Goal: Communication & Community: Answer question/provide support

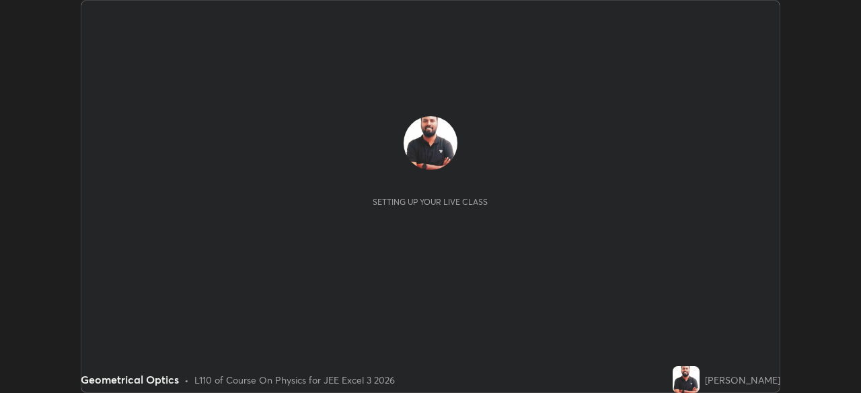
scroll to position [393, 860]
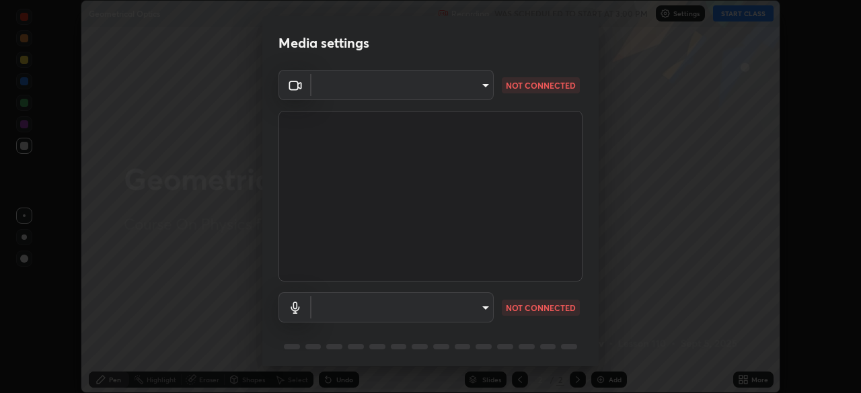
type input "718deecf834a2402e9859888758a2701a1d92989cf10273566d2a6ce3300f65d"
type input "a75359b4f40e144b74a4853d299cb10942348b3e6b3f88c79c501693e4cedbc6"
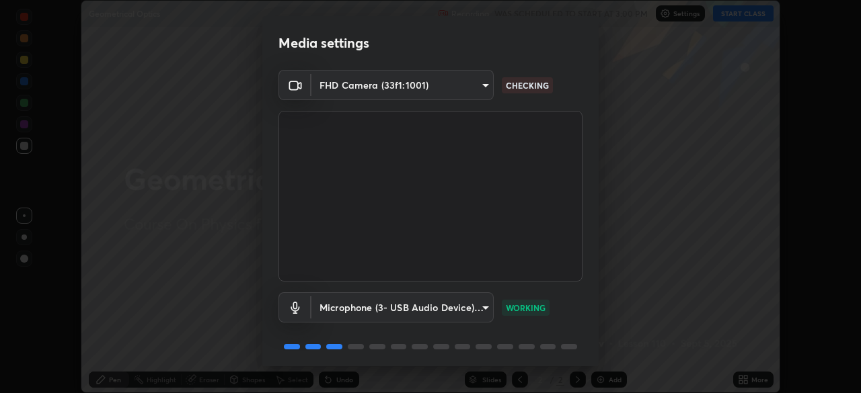
scroll to position [47, 0]
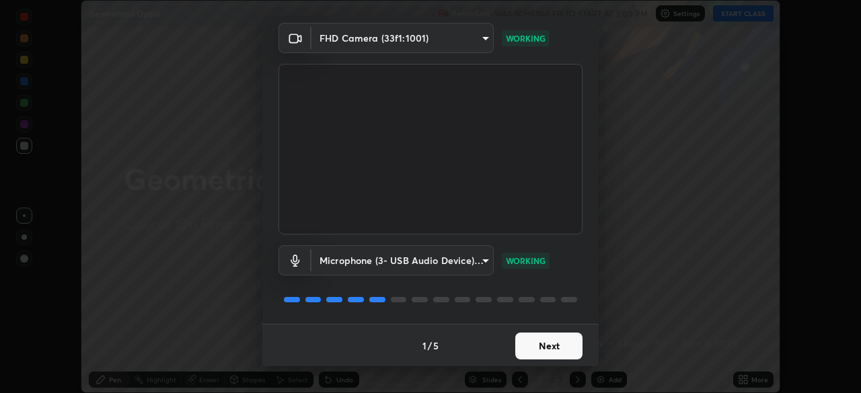
click at [549, 349] on button "Next" at bounding box center [548, 346] width 67 height 27
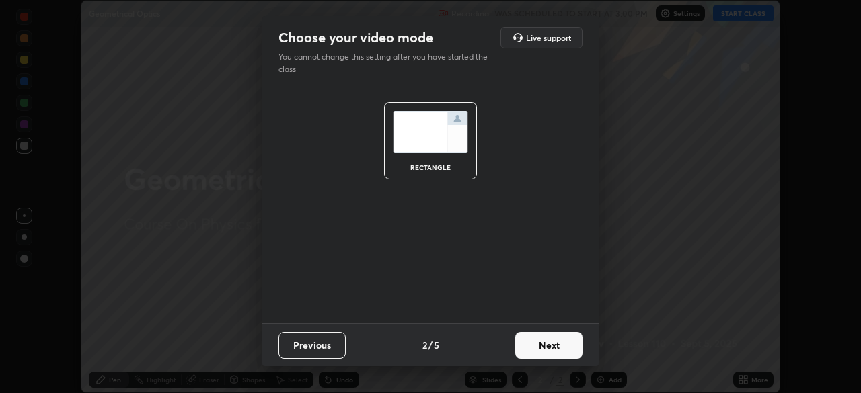
scroll to position [0, 0]
click at [550, 347] on button "Next" at bounding box center [548, 345] width 67 height 27
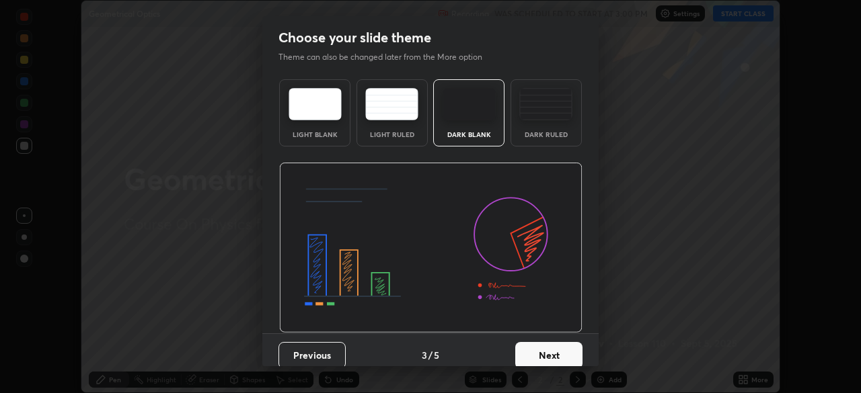
click at [549, 352] on button "Next" at bounding box center [548, 355] width 67 height 27
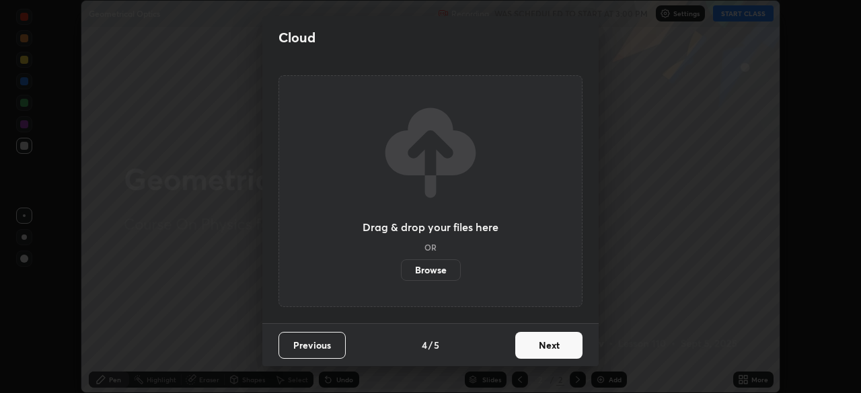
click at [551, 350] on button "Next" at bounding box center [548, 345] width 67 height 27
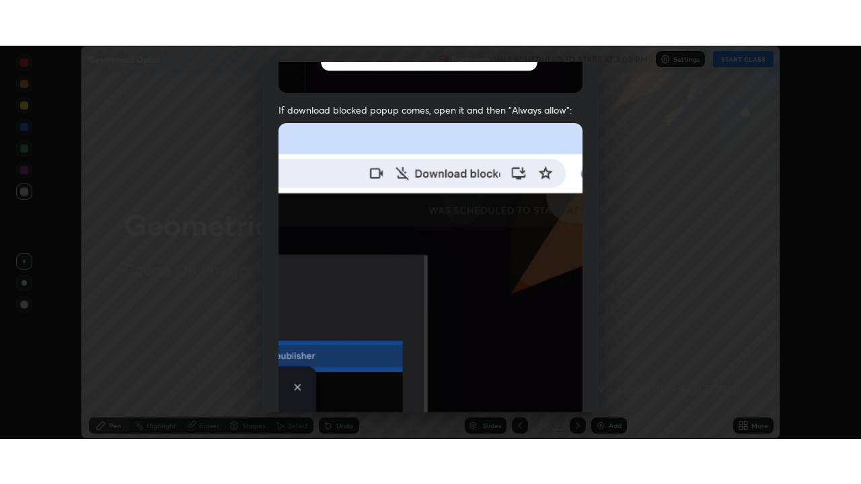
scroll to position [321, 0]
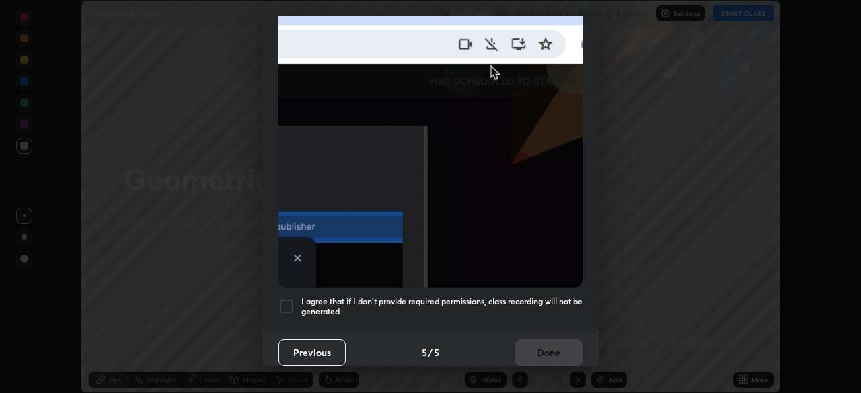
click at [289, 299] on div at bounding box center [286, 307] width 16 height 16
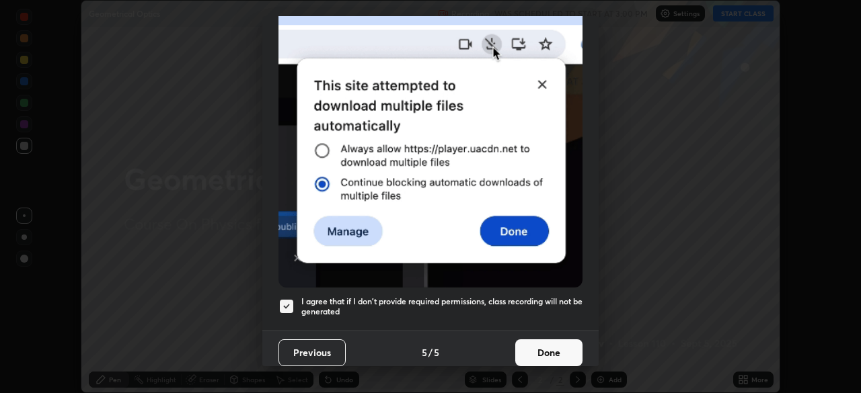
click at [536, 346] on button "Done" at bounding box center [548, 353] width 67 height 27
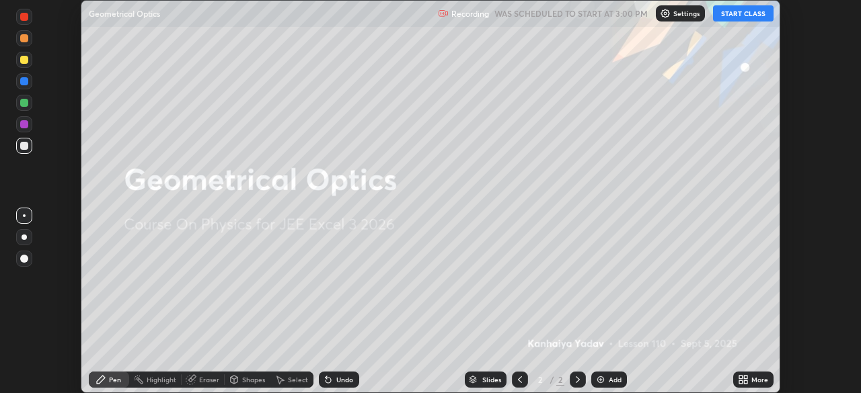
click at [745, 16] on button "START CLASS" at bounding box center [743, 13] width 61 height 16
click at [742, 382] on icon at bounding box center [740, 382] width 3 height 3
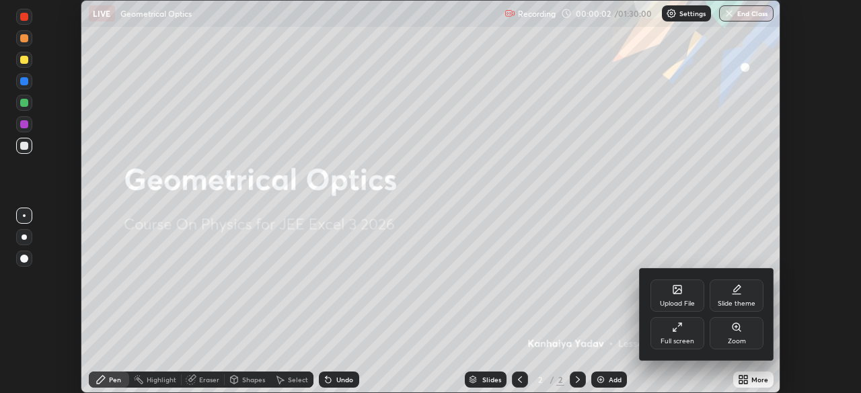
click at [676, 332] on icon at bounding box center [677, 327] width 11 height 11
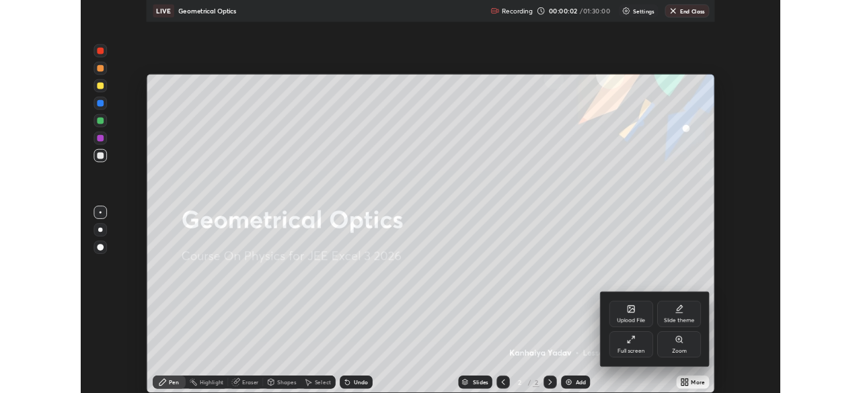
scroll to position [484, 861]
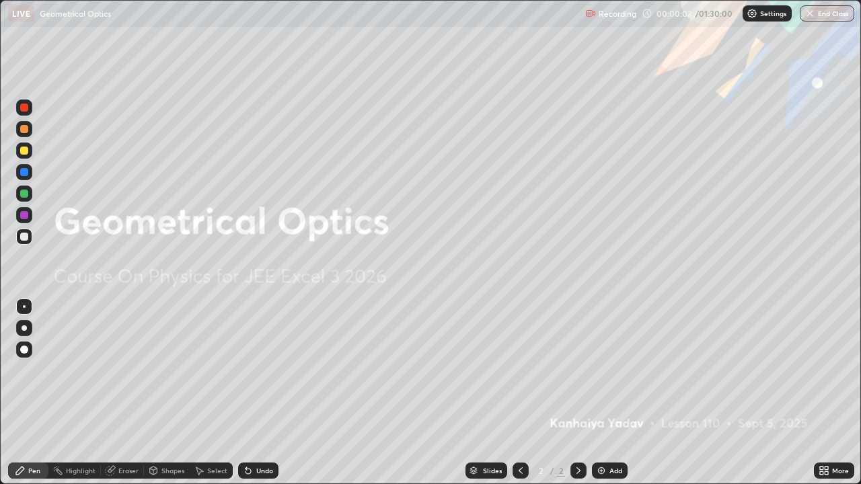
click at [577, 393] on icon at bounding box center [578, 470] width 11 height 11
click at [601, 393] on img at bounding box center [601, 470] width 11 height 11
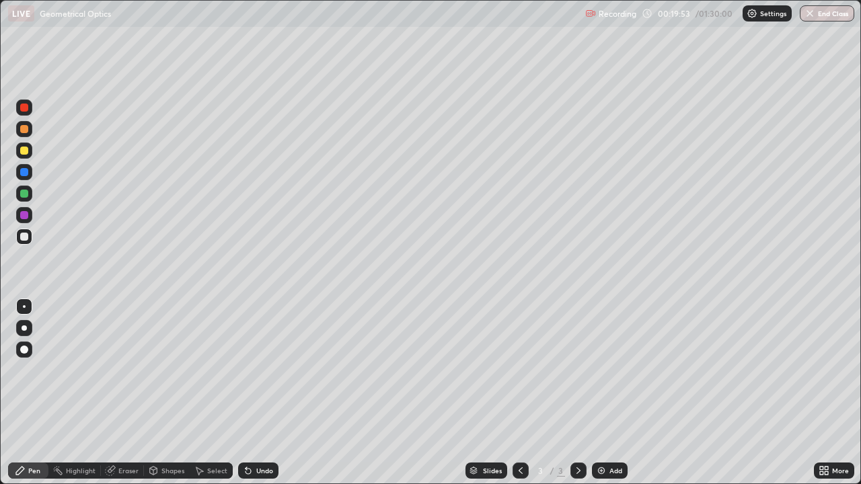
click at [163, 22] on div "LIVE Geometrical Optics" at bounding box center [294, 13] width 572 height 27
click at [122, 393] on div "Eraser" at bounding box center [128, 470] width 20 height 7
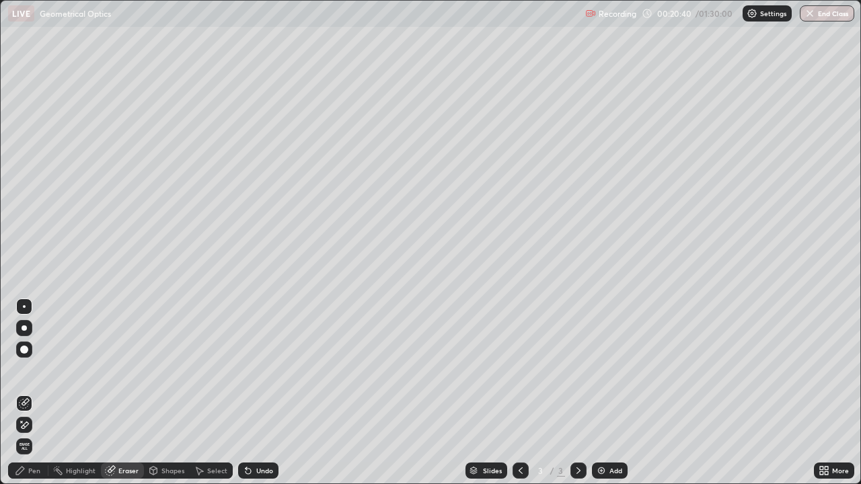
click at [24, 393] on span "Erase all" at bounding box center [24, 447] width 15 height 8
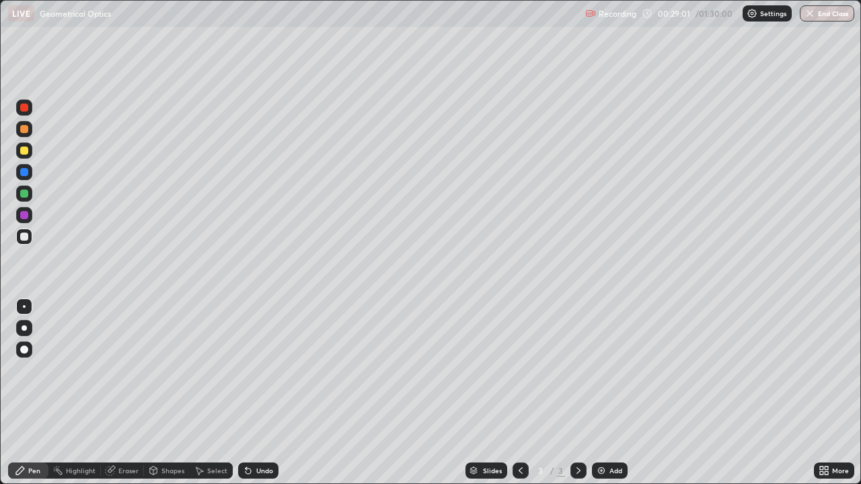
click at [24, 172] on div at bounding box center [24, 172] width 8 height 8
click at [245, 393] on icon at bounding box center [245, 467] width 1 height 1
click at [20, 343] on div at bounding box center [24, 350] width 16 height 16
click at [245, 393] on icon at bounding box center [245, 467] width 1 height 1
click at [246, 393] on icon at bounding box center [247, 471] width 5 height 5
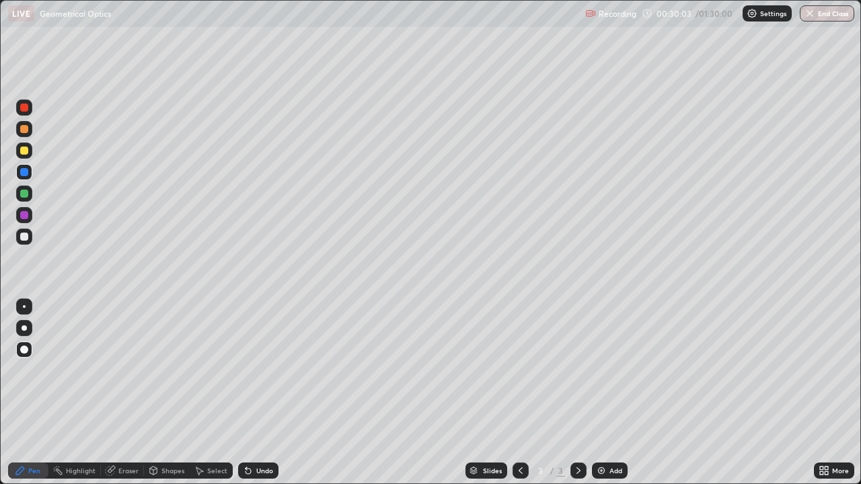
click at [252, 393] on div "Undo" at bounding box center [258, 471] width 40 height 16
click at [246, 393] on icon at bounding box center [247, 471] width 5 height 5
click at [254, 393] on div "Undo" at bounding box center [258, 471] width 40 height 16
click at [260, 393] on div "Undo" at bounding box center [264, 470] width 17 height 7
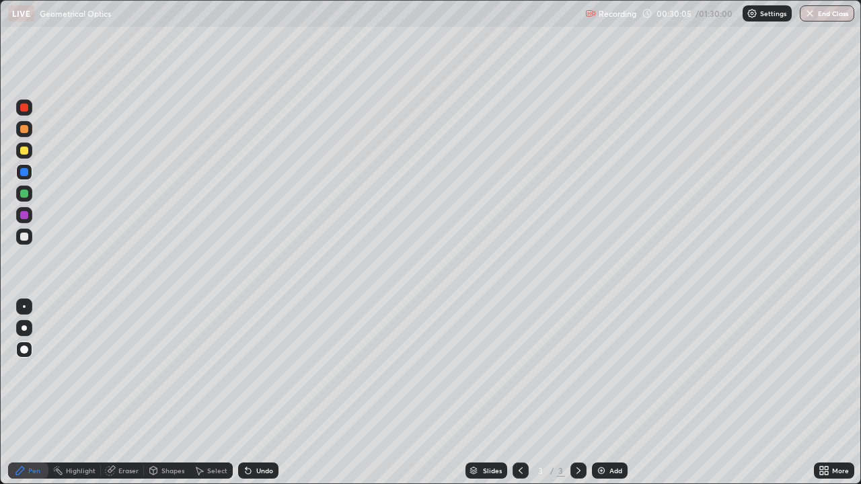
click at [254, 393] on div "Undo" at bounding box center [258, 471] width 40 height 16
click at [23, 174] on div at bounding box center [24, 172] width 8 height 8
click at [257, 393] on div "Undo" at bounding box center [264, 470] width 17 height 7
click at [260, 393] on div "Undo" at bounding box center [264, 470] width 17 height 7
click at [261, 393] on div "Undo" at bounding box center [264, 470] width 17 height 7
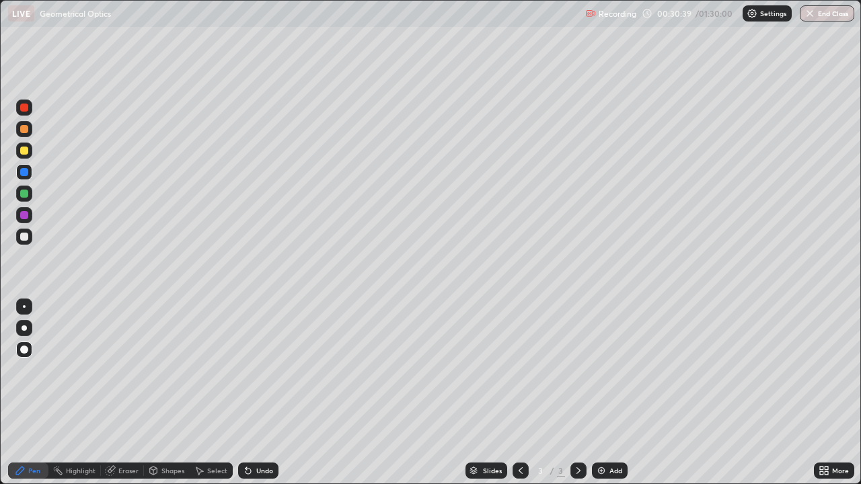
click at [261, 393] on div "Undo" at bounding box center [264, 470] width 17 height 7
click at [258, 393] on div "Undo" at bounding box center [264, 470] width 17 height 7
click at [260, 393] on div "Undo" at bounding box center [264, 470] width 17 height 7
click at [260, 393] on div "Undo" at bounding box center [258, 471] width 40 height 16
click at [256, 393] on div "Undo" at bounding box center [258, 471] width 40 height 16
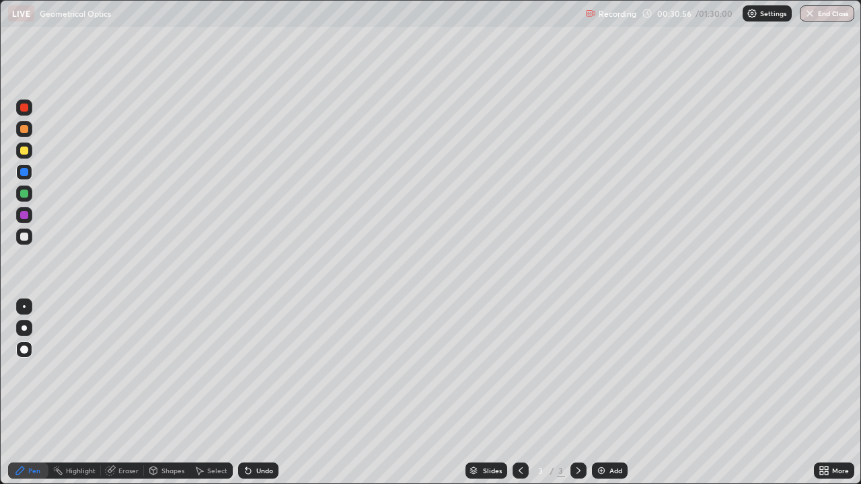
click at [256, 393] on div "Undo" at bounding box center [264, 470] width 17 height 7
click at [253, 393] on div "Undo" at bounding box center [258, 471] width 40 height 16
click at [252, 393] on div "Undo" at bounding box center [258, 471] width 40 height 16
click at [26, 106] on div at bounding box center [24, 108] width 8 height 8
click at [245, 393] on icon at bounding box center [245, 467] width 1 height 1
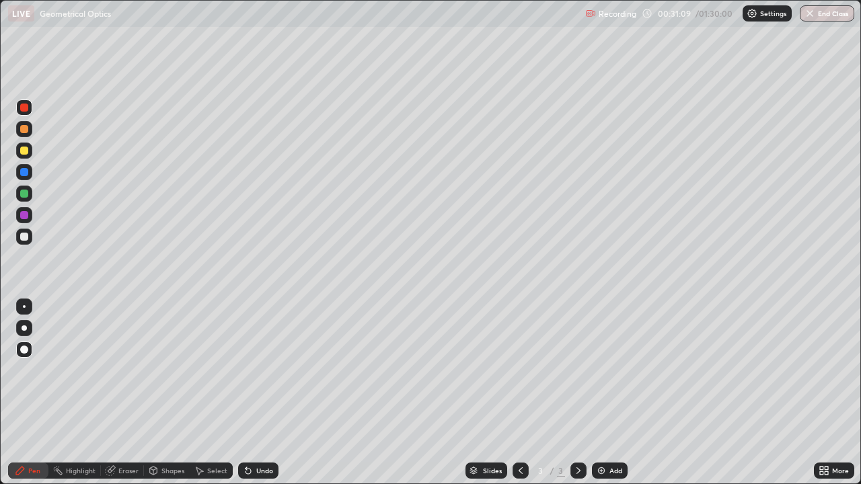
click at [260, 393] on div "Undo" at bounding box center [264, 470] width 17 height 7
click at [265, 393] on div "Undo" at bounding box center [258, 471] width 40 height 16
click at [260, 393] on div "Undo" at bounding box center [258, 471] width 40 height 16
click at [258, 393] on div "Undo" at bounding box center [264, 470] width 17 height 7
click at [256, 393] on div "Undo" at bounding box center [264, 470] width 17 height 7
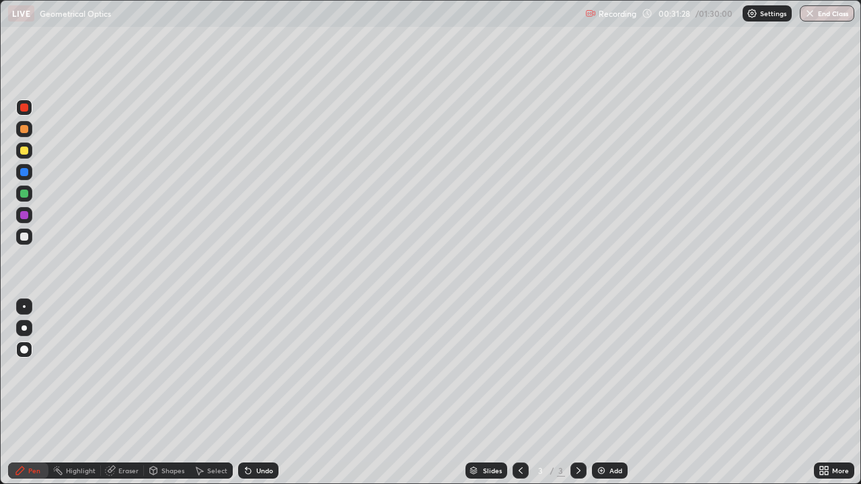
click at [258, 393] on div "Undo" at bounding box center [264, 470] width 17 height 7
click at [260, 393] on div "Undo" at bounding box center [264, 470] width 17 height 7
click at [256, 393] on div "Undo" at bounding box center [264, 470] width 17 height 7
click at [253, 393] on div "Undo" at bounding box center [258, 471] width 40 height 16
click at [252, 393] on div "Undo" at bounding box center [258, 471] width 40 height 16
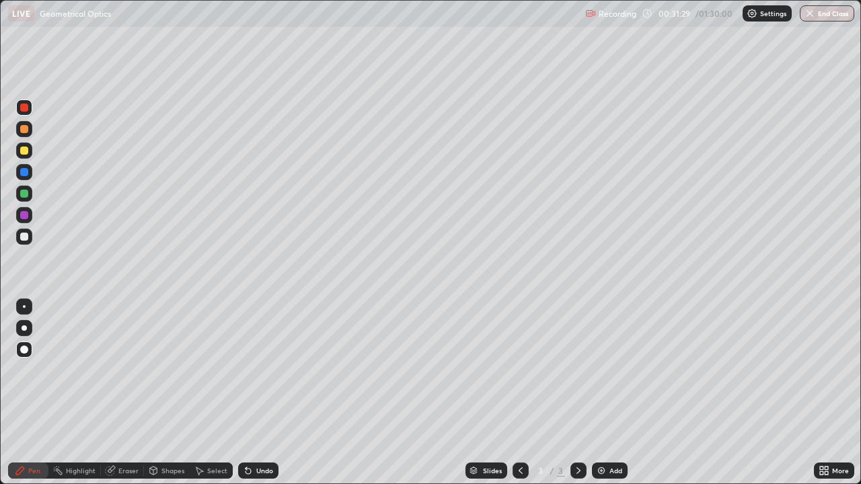
click at [249, 393] on icon at bounding box center [248, 470] width 11 height 11
click at [253, 393] on div "Undo" at bounding box center [258, 471] width 40 height 16
click at [257, 393] on div "Undo" at bounding box center [258, 471] width 40 height 16
click at [256, 393] on div "Undo" at bounding box center [264, 470] width 17 height 7
click at [258, 393] on div "Undo" at bounding box center [264, 470] width 17 height 7
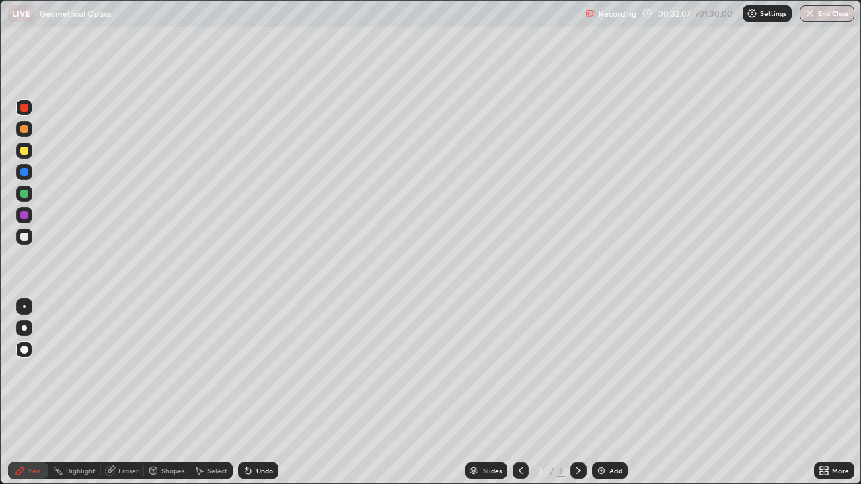
click at [254, 393] on div "Undo" at bounding box center [258, 471] width 40 height 16
click at [253, 393] on div "Undo" at bounding box center [258, 471] width 40 height 16
click at [252, 393] on div "Undo" at bounding box center [258, 471] width 40 height 16
click at [248, 393] on icon at bounding box center [248, 470] width 11 height 11
click at [248, 393] on div "Undo" at bounding box center [258, 471] width 40 height 16
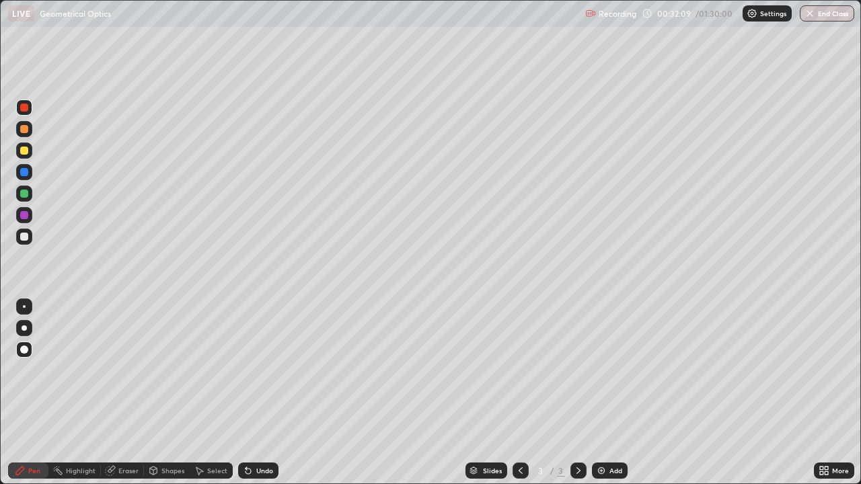
click at [247, 393] on div "Undo" at bounding box center [258, 471] width 40 height 16
click at [23, 215] on div at bounding box center [24, 215] width 8 height 8
click at [246, 393] on icon at bounding box center [247, 471] width 5 height 5
click at [245, 393] on icon at bounding box center [245, 467] width 1 height 1
click at [256, 393] on div "Undo" at bounding box center [264, 470] width 17 height 7
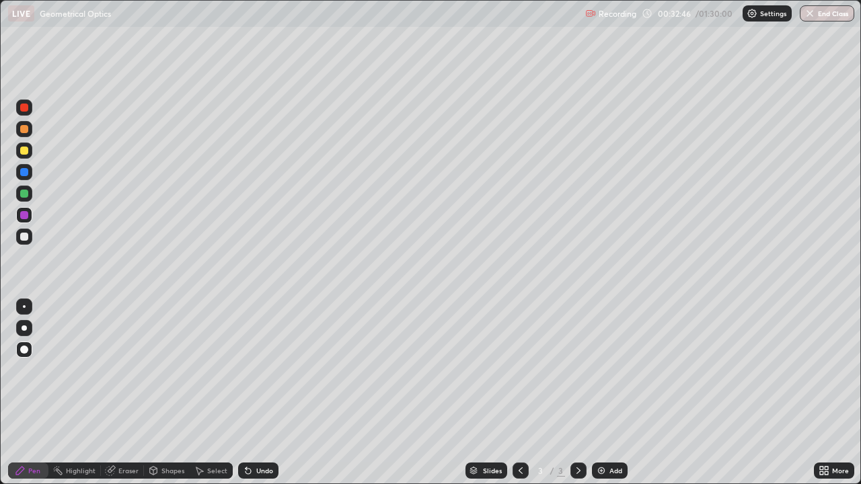
click at [263, 393] on div "Undo" at bounding box center [264, 470] width 17 height 7
click at [264, 393] on div "Undo" at bounding box center [258, 471] width 40 height 16
click at [264, 393] on div "Undo" at bounding box center [264, 470] width 17 height 7
click at [268, 393] on div "Undo" at bounding box center [264, 470] width 17 height 7
click at [264, 393] on div "Undo" at bounding box center [258, 471] width 40 height 16
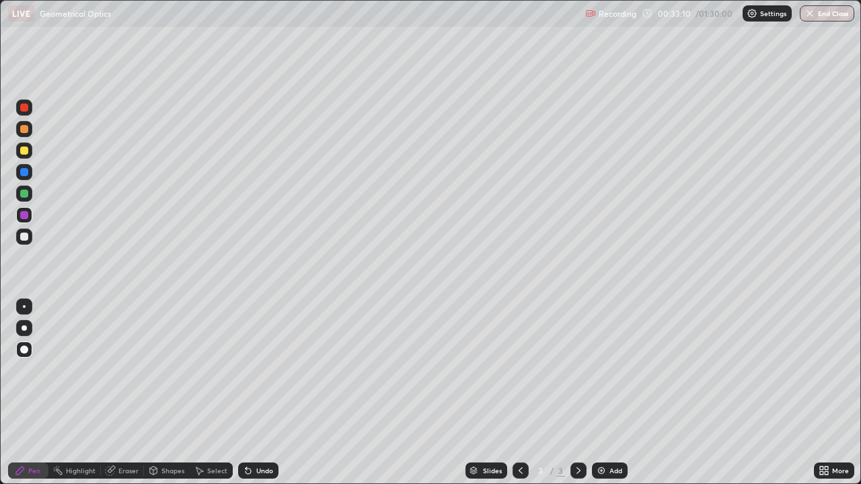
click at [262, 393] on div "Undo" at bounding box center [264, 470] width 17 height 7
click at [259, 393] on div "Undo" at bounding box center [264, 470] width 17 height 7
click at [257, 393] on div "Undo" at bounding box center [264, 470] width 17 height 7
click at [266, 393] on div "Undo" at bounding box center [264, 470] width 17 height 7
click at [265, 393] on div "Undo" at bounding box center [264, 470] width 17 height 7
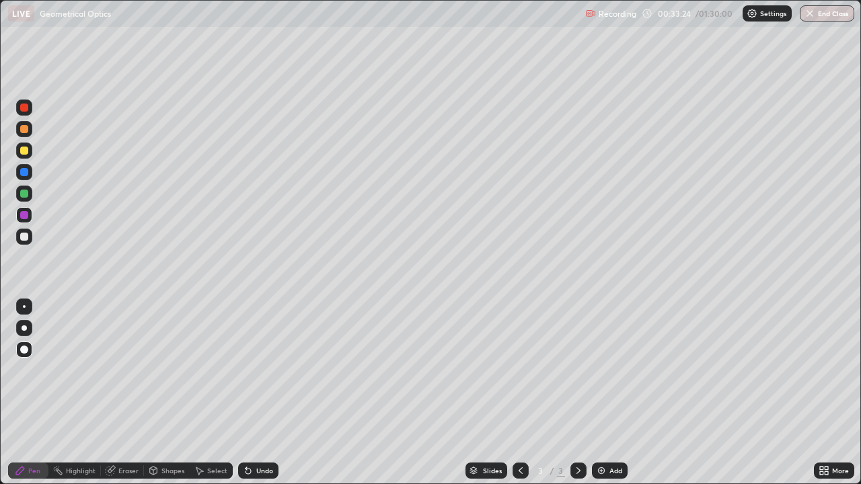
click at [266, 393] on div "Undo" at bounding box center [264, 470] width 17 height 7
click at [268, 393] on div "Undo" at bounding box center [264, 470] width 17 height 7
click at [262, 393] on div "Undo" at bounding box center [264, 470] width 17 height 7
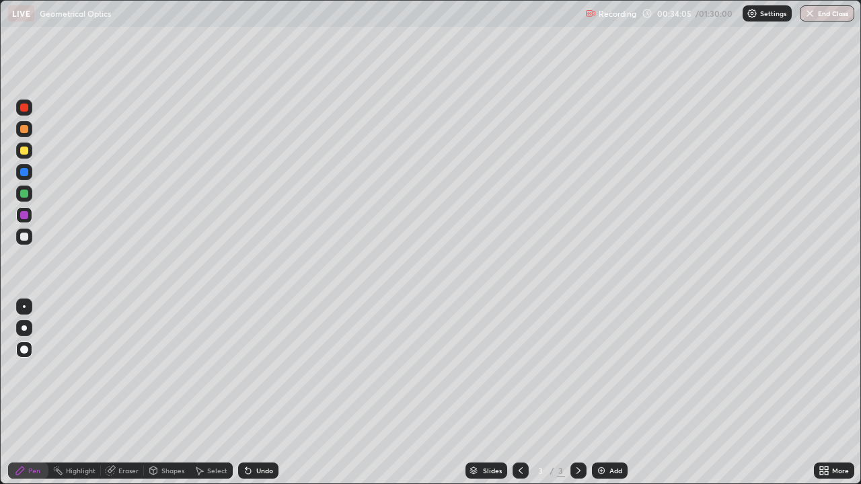
click at [266, 393] on div "Undo" at bounding box center [258, 471] width 40 height 16
click at [270, 393] on div "Undo" at bounding box center [264, 470] width 17 height 7
click at [262, 393] on div "Undo" at bounding box center [264, 470] width 17 height 7
click at [268, 393] on div "Undo" at bounding box center [264, 470] width 17 height 7
click at [266, 393] on div "Undo" at bounding box center [258, 471] width 40 height 16
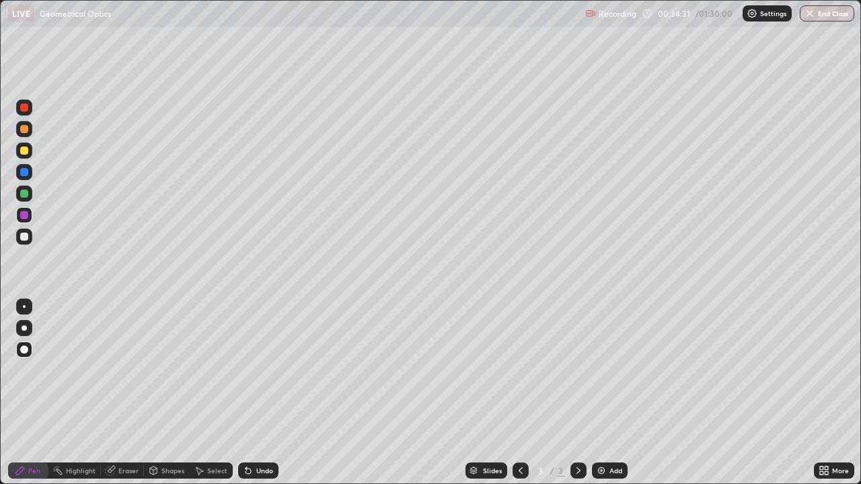
click at [261, 393] on div "Undo" at bounding box center [264, 470] width 17 height 7
click at [122, 393] on div "Eraser" at bounding box center [128, 470] width 20 height 7
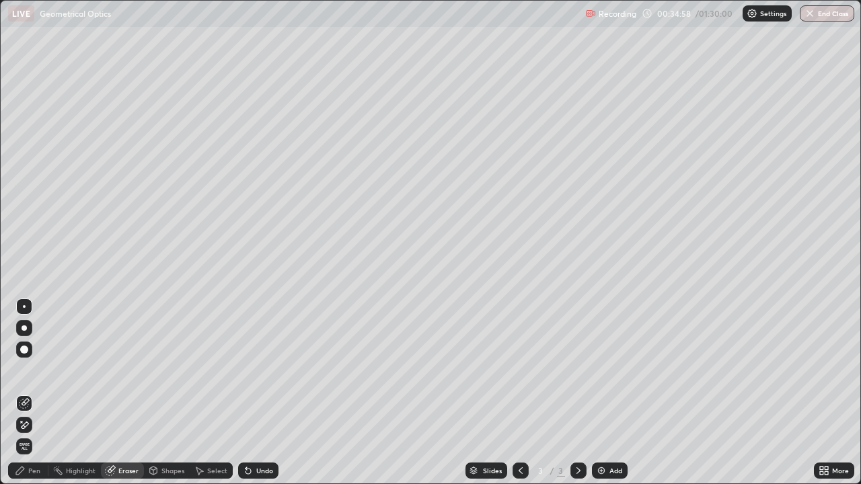
click at [29, 393] on div "Pen" at bounding box center [34, 470] width 12 height 7
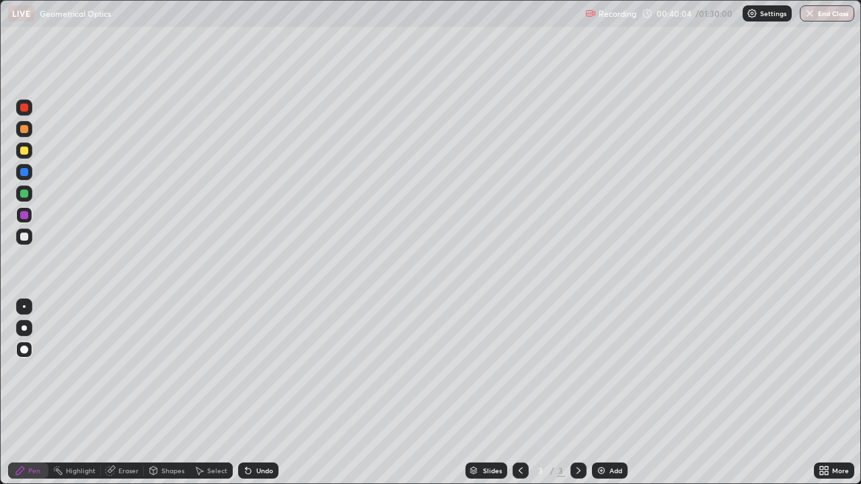
click at [122, 393] on div "Eraser" at bounding box center [128, 470] width 20 height 7
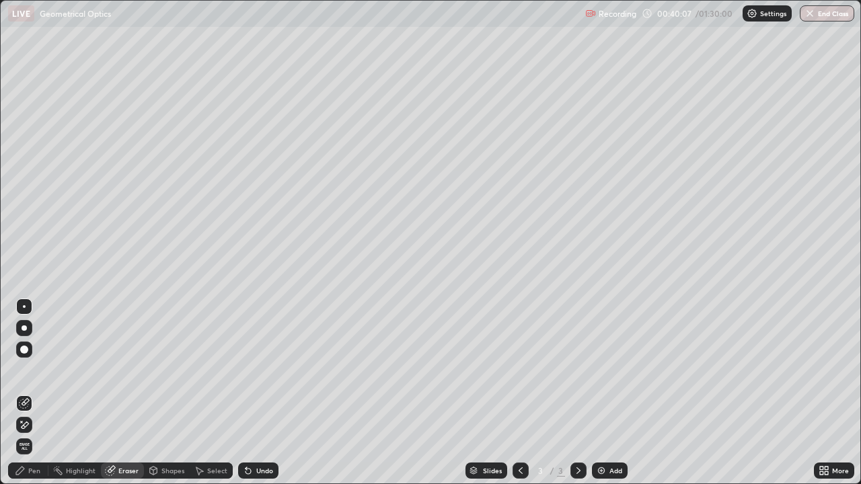
click at [34, 393] on div "Pen" at bounding box center [34, 470] width 12 height 7
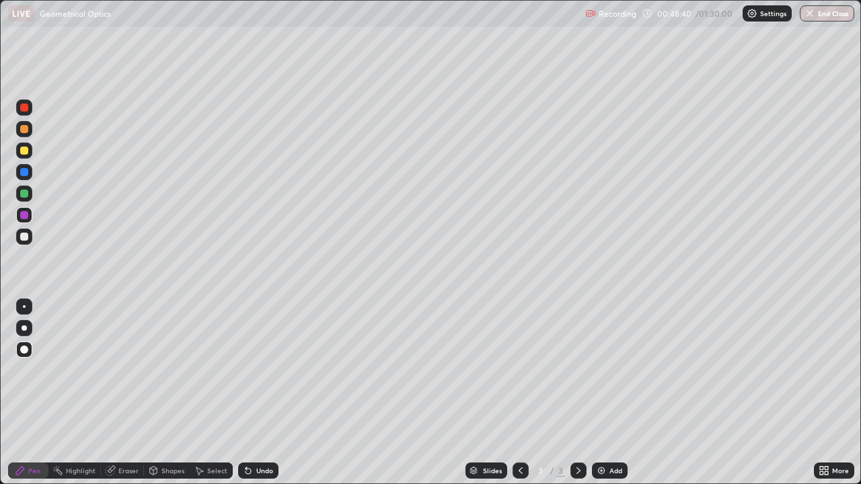
click at [120, 393] on div "Eraser" at bounding box center [128, 470] width 20 height 7
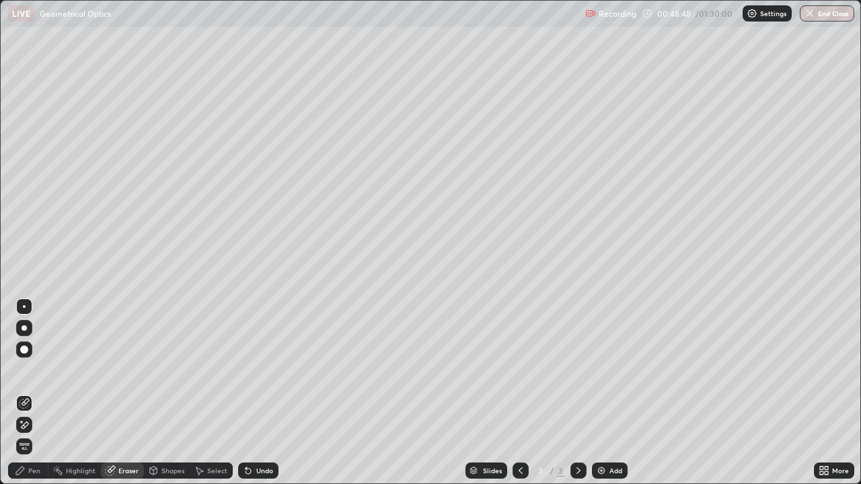
click at [32, 393] on div "Pen" at bounding box center [34, 470] width 12 height 7
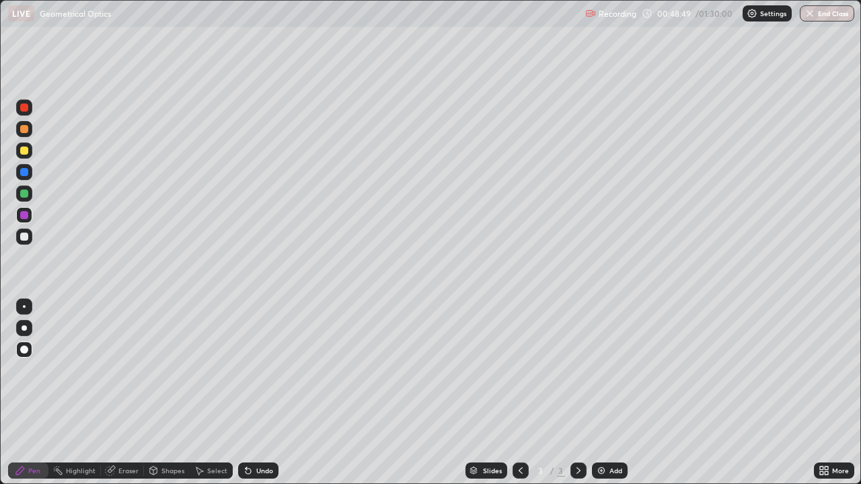
click at [212, 393] on div "Select" at bounding box center [217, 470] width 20 height 7
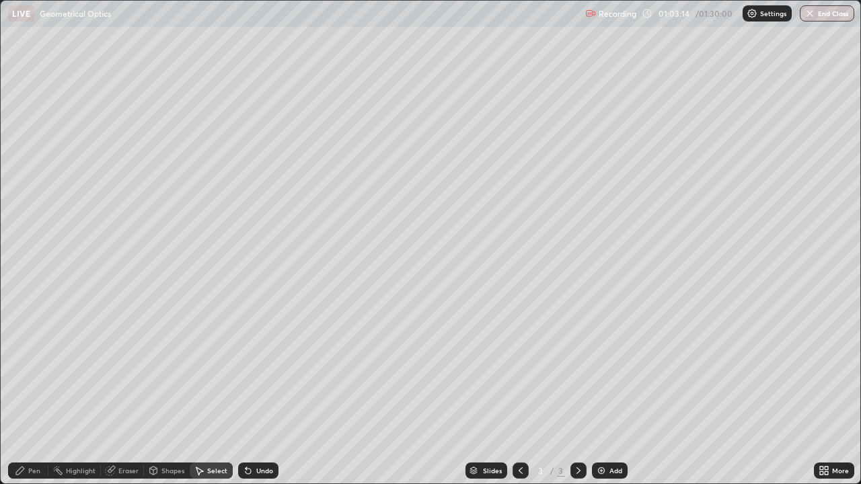
click at [629, 81] on div "0 ° Undo Copy Duplicate Duplicate to new slide Delete" at bounding box center [431, 243] width 860 height 484
click at [824, 217] on div "0 ° Undo Copy Duplicate Duplicate to new slide Delete" at bounding box center [431, 243] width 860 height 484
click at [363, 262] on div "0 ° Undo Copy Duplicate Duplicate to new slide Delete" at bounding box center [431, 243] width 860 height 484
click at [689, 393] on div "Slides 3 / 3 Add" at bounding box center [545, 470] width 535 height 27
click at [48, 379] on div "0 ° Undo Copy Duplicate Duplicate to new slide Delete" at bounding box center [431, 243] width 860 height 484
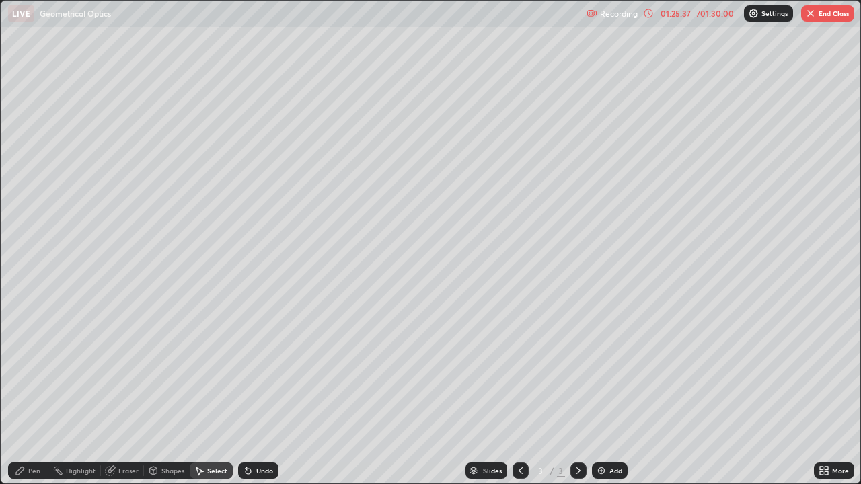
click at [707, 16] on div "/ 01:30:00" at bounding box center [715, 13] width 42 height 8
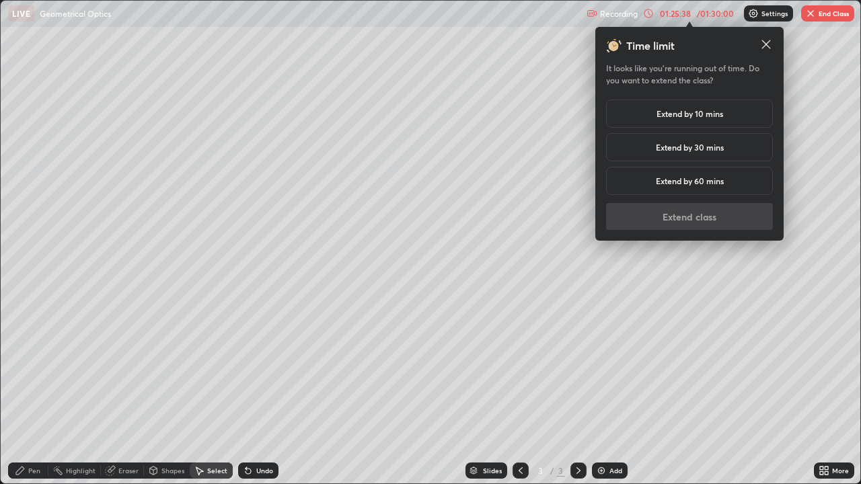
click at [719, 152] on h5 "Extend by 30 mins" at bounding box center [690, 147] width 68 height 12
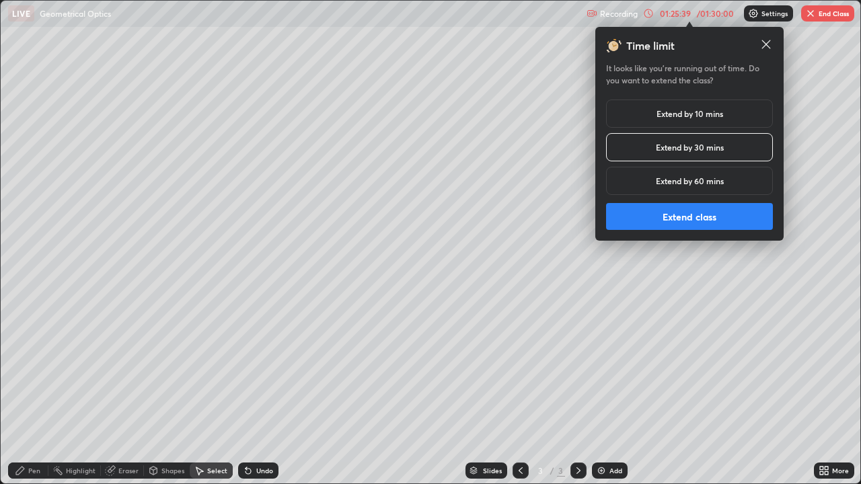
click at [686, 217] on button "Extend class" at bounding box center [689, 216] width 167 height 27
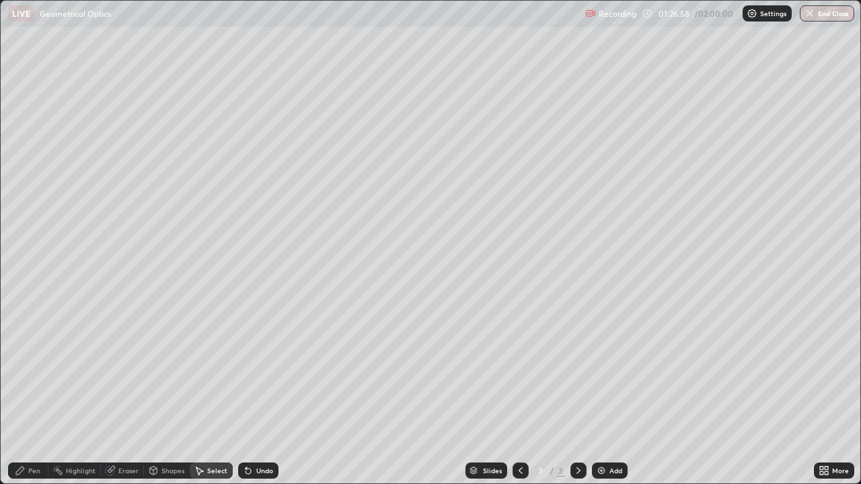
click at [830, 20] on button "End Class" at bounding box center [827, 13] width 54 height 16
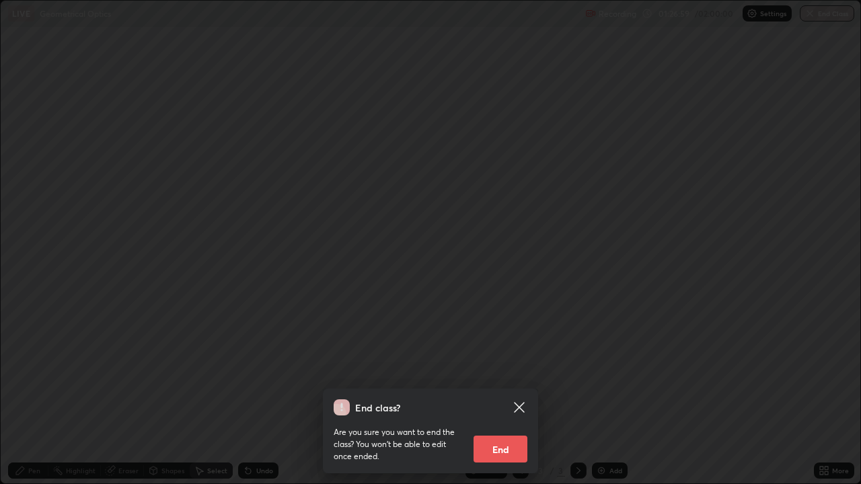
click at [508, 393] on button "End" at bounding box center [500, 449] width 54 height 27
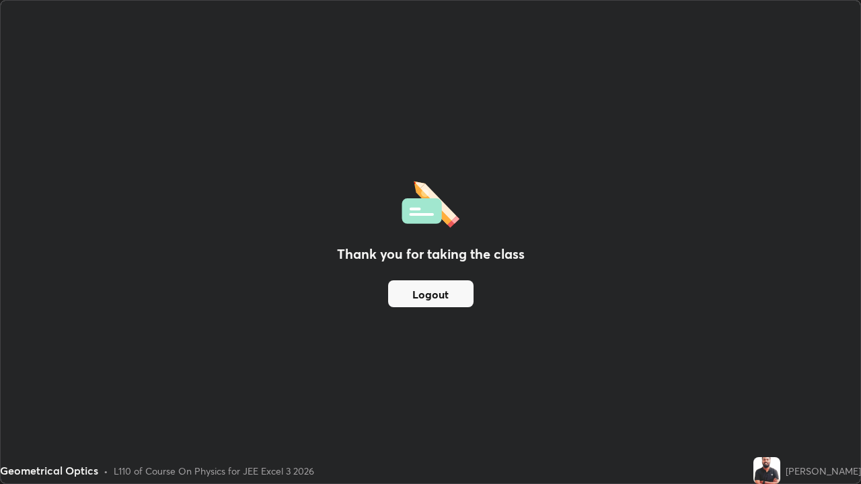
click at [437, 295] on button "Logout" at bounding box center [430, 293] width 85 height 27
click at [422, 296] on button "Logout" at bounding box center [430, 293] width 85 height 27
click at [447, 299] on button "Logout" at bounding box center [430, 293] width 85 height 27
click at [438, 295] on button "Logout" at bounding box center [430, 293] width 85 height 27
click at [426, 295] on button "Logout" at bounding box center [430, 293] width 85 height 27
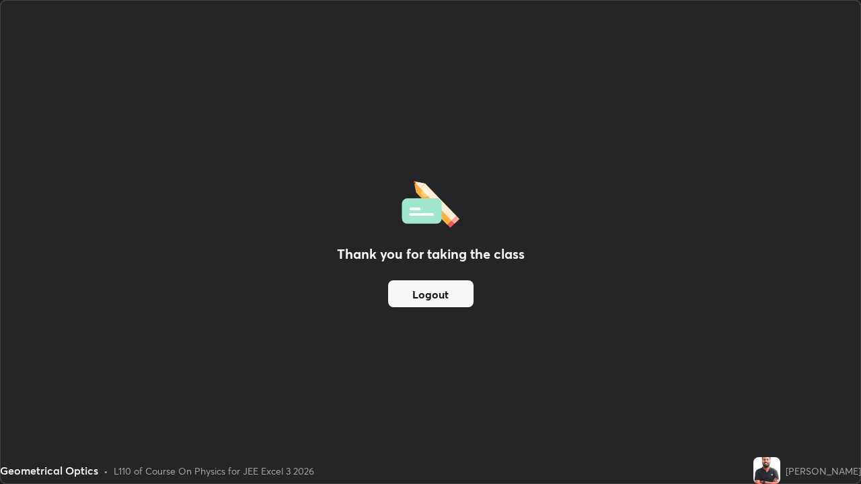
click at [416, 301] on button "Logout" at bounding box center [430, 293] width 85 height 27
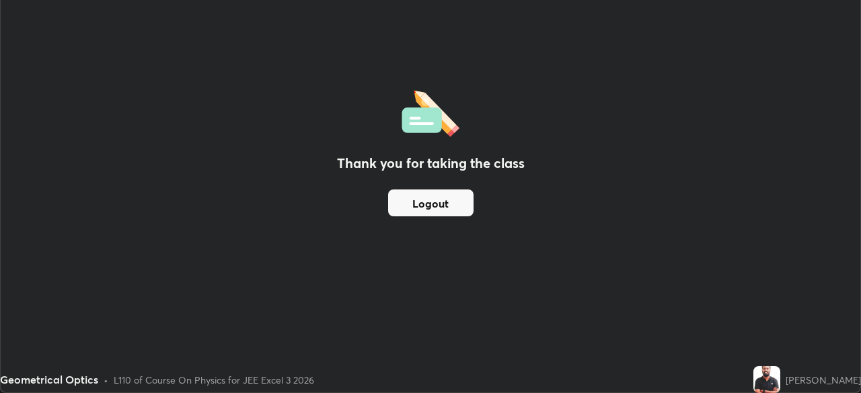
scroll to position [66857, 66390]
